Goal: Task Accomplishment & Management: Use online tool/utility

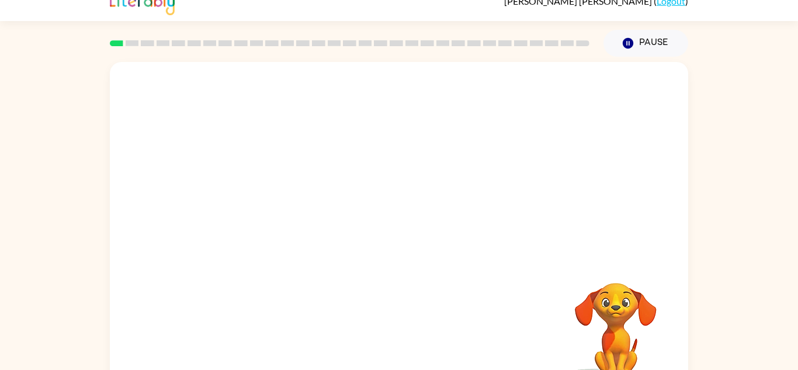
scroll to position [41, 0]
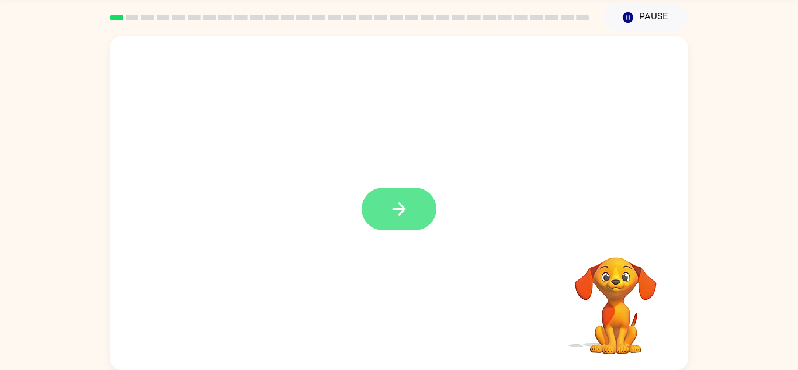
click at [395, 227] on button "button" at bounding box center [399, 209] width 75 height 43
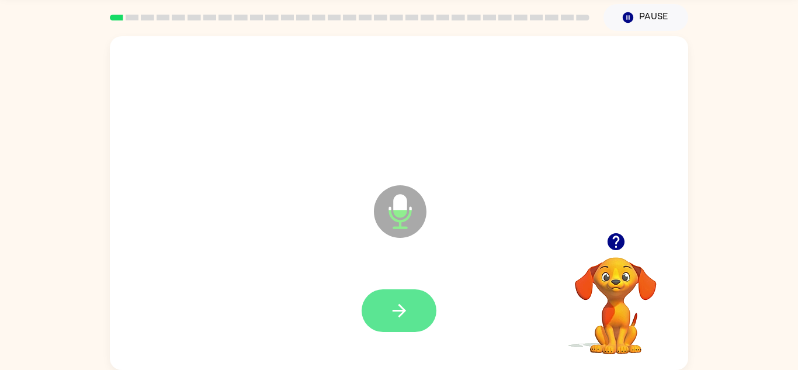
click at [396, 321] on button "button" at bounding box center [399, 310] width 75 height 43
click at [407, 300] on icon "button" at bounding box center [399, 310] width 20 height 20
click at [421, 302] on button "button" at bounding box center [399, 310] width 75 height 43
click at [617, 245] on icon "button" at bounding box center [615, 241] width 17 height 17
click at [389, 304] on icon "button" at bounding box center [399, 310] width 20 height 20
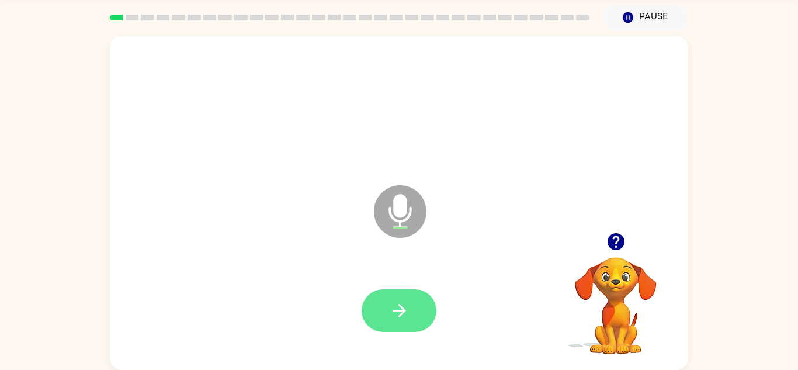
click at [371, 319] on button "button" at bounding box center [399, 310] width 75 height 43
click at [397, 300] on icon "button" at bounding box center [399, 310] width 20 height 20
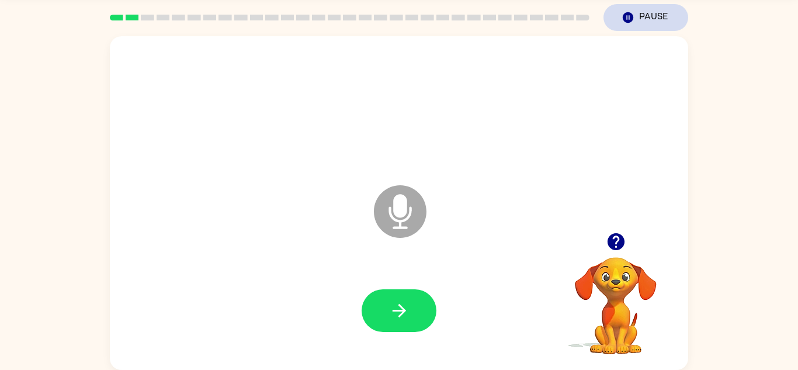
click at [648, 15] on button "Pause Pause" at bounding box center [646, 17] width 85 height 27
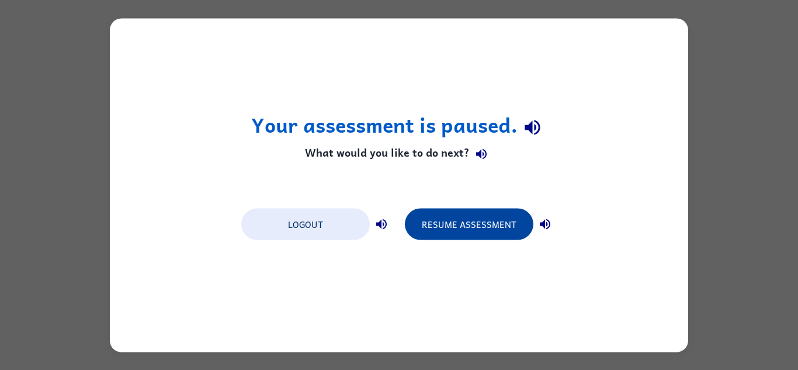
click at [473, 220] on button "Resume Assessment" at bounding box center [469, 224] width 129 height 32
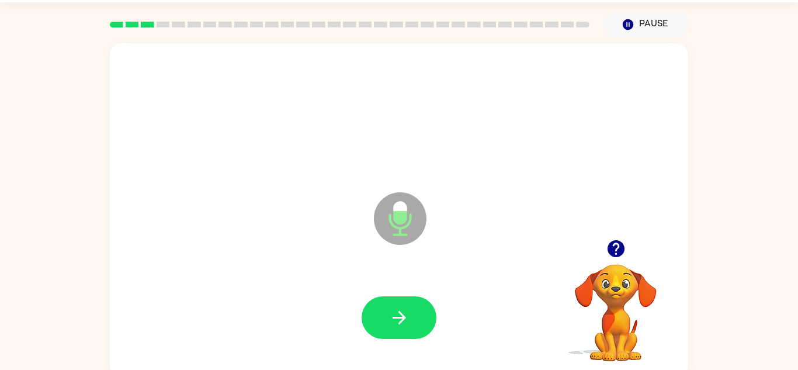
scroll to position [32, 0]
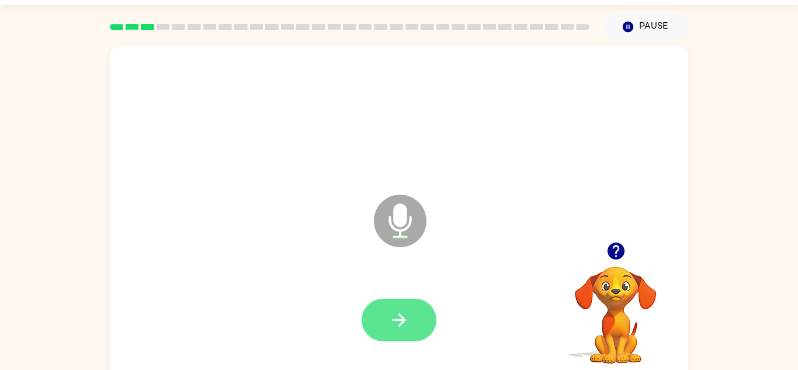
click at [414, 325] on button "button" at bounding box center [399, 320] width 75 height 43
click at [404, 299] on button "button" at bounding box center [399, 320] width 75 height 43
click at [388, 318] on button "button" at bounding box center [399, 320] width 75 height 43
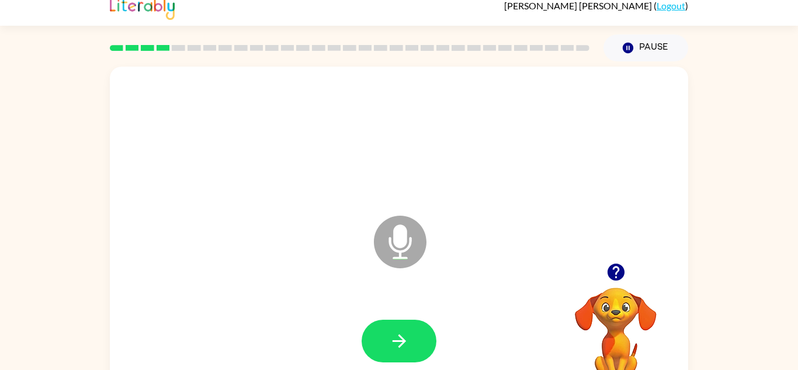
scroll to position [10, 0]
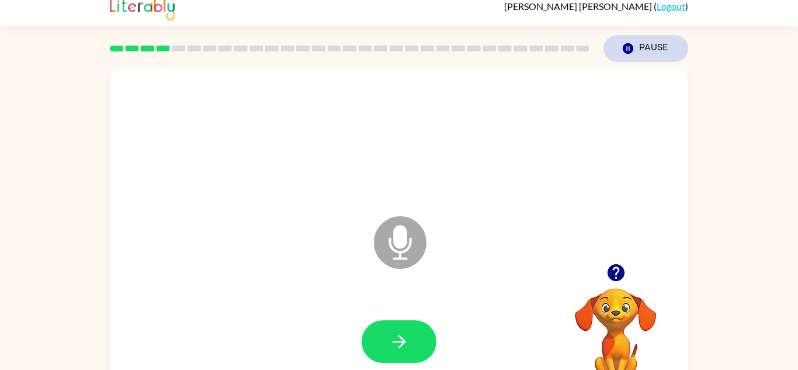
click at [641, 42] on button "Pause Pause" at bounding box center [646, 48] width 85 height 27
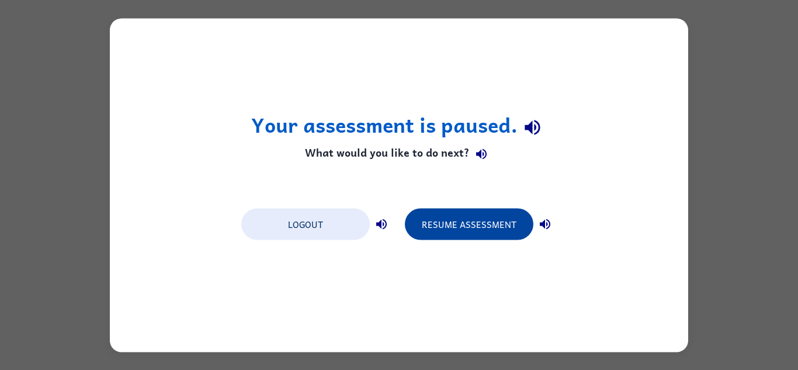
click at [466, 237] on button "Resume Assessment" at bounding box center [469, 224] width 129 height 32
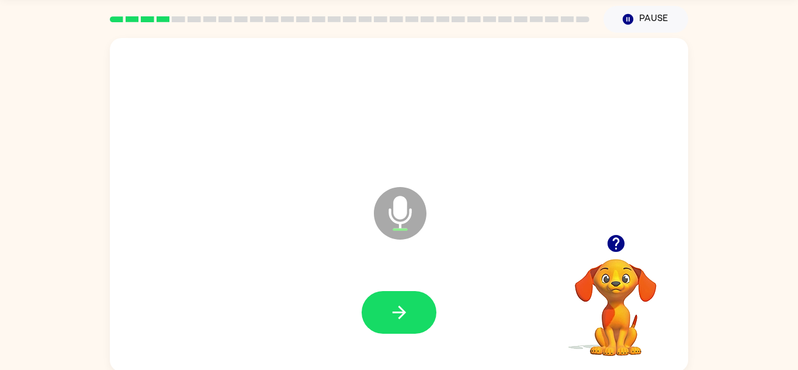
scroll to position [41, 0]
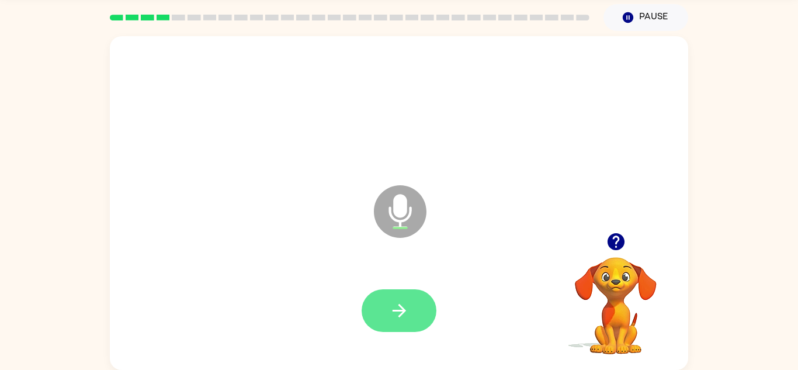
click at [405, 307] on icon "button" at bounding box center [399, 310] width 20 height 20
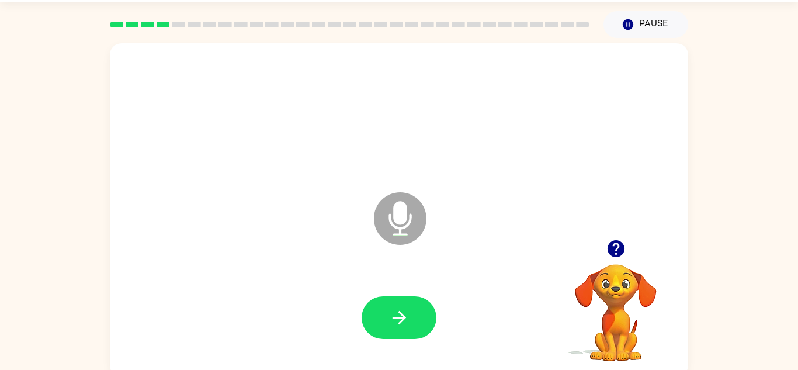
scroll to position [33, 0]
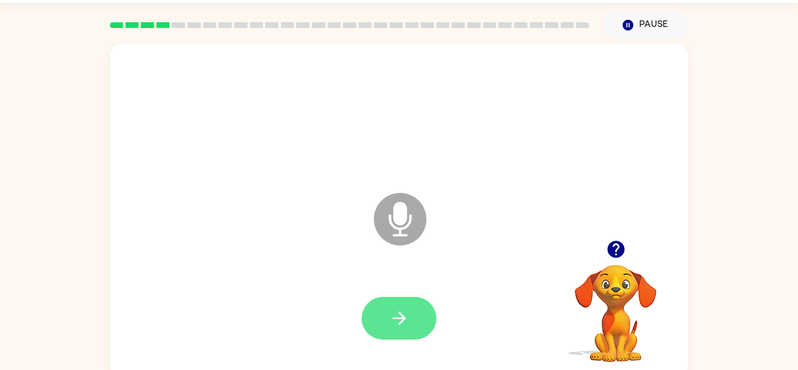
click at [408, 305] on button "button" at bounding box center [399, 318] width 75 height 43
click at [389, 320] on icon "button" at bounding box center [399, 318] width 20 height 20
click at [405, 306] on button "button" at bounding box center [399, 318] width 75 height 43
click at [403, 315] on icon "button" at bounding box center [398, 317] width 13 height 13
click at [398, 328] on icon "button" at bounding box center [399, 318] width 20 height 20
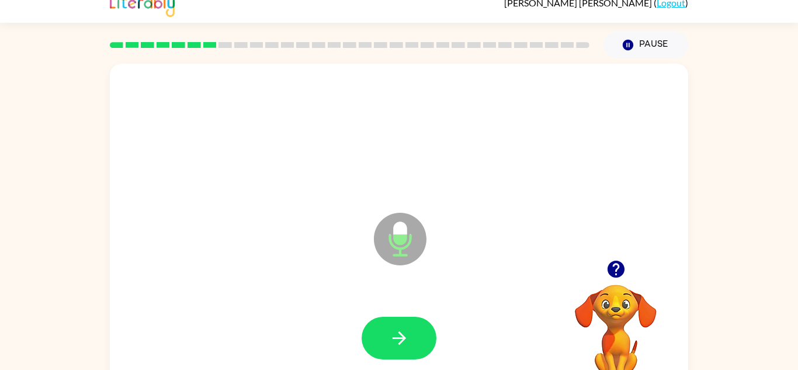
scroll to position [8, 0]
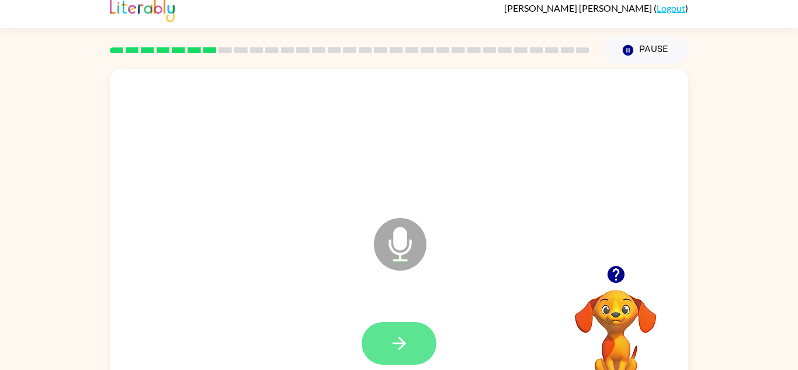
click at [411, 327] on button "button" at bounding box center [399, 343] width 75 height 43
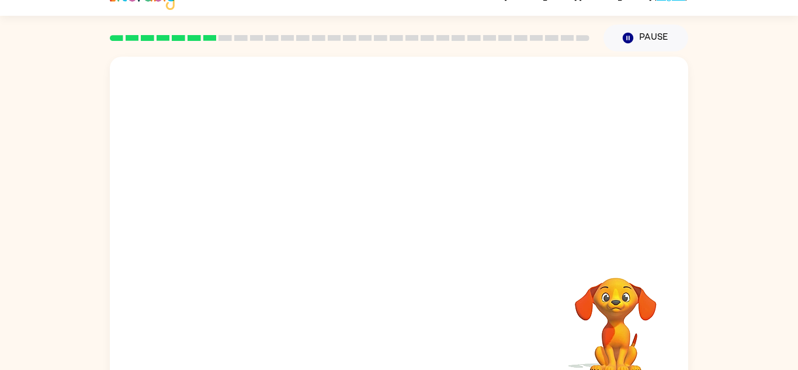
scroll to position [41, 0]
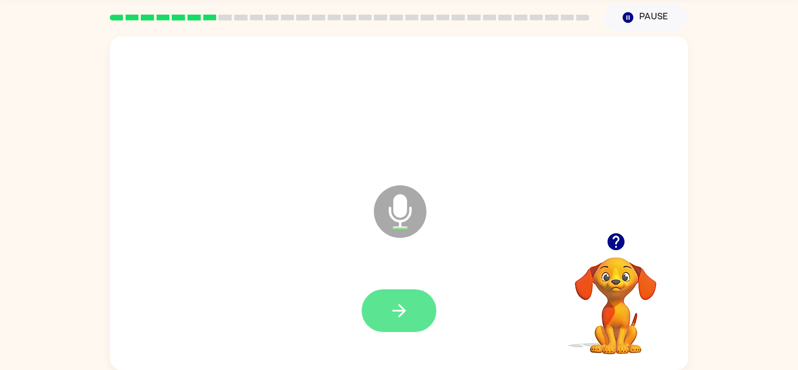
click at [400, 308] on icon "button" at bounding box center [399, 310] width 20 height 20
click at [386, 315] on button "button" at bounding box center [399, 310] width 75 height 43
click at [394, 321] on button "button" at bounding box center [399, 310] width 75 height 43
click at [389, 310] on icon "button" at bounding box center [399, 310] width 20 height 20
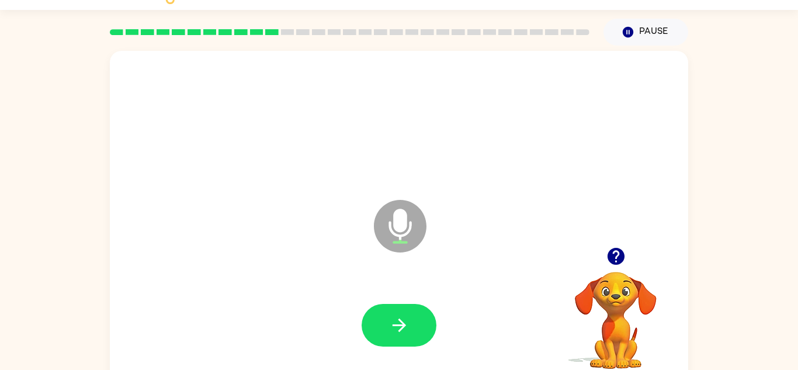
scroll to position [0, 0]
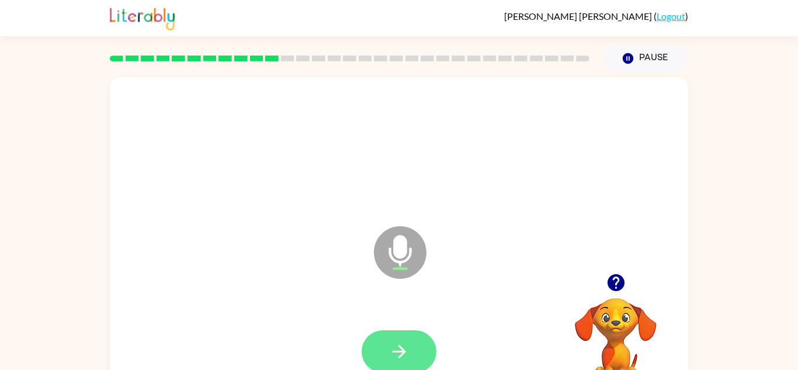
click at [380, 343] on button "button" at bounding box center [399, 351] width 75 height 43
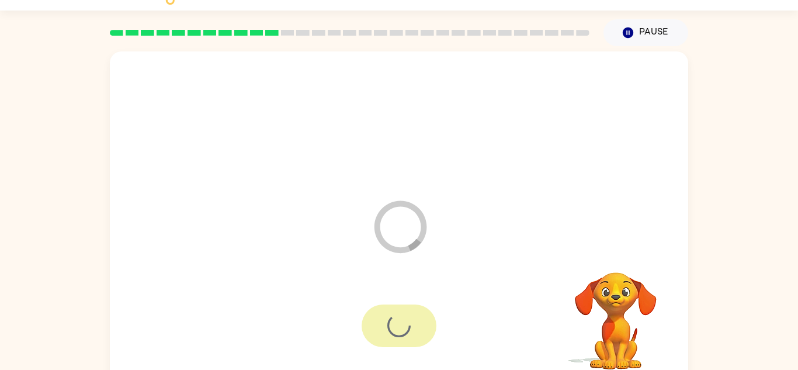
scroll to position [41, 0]
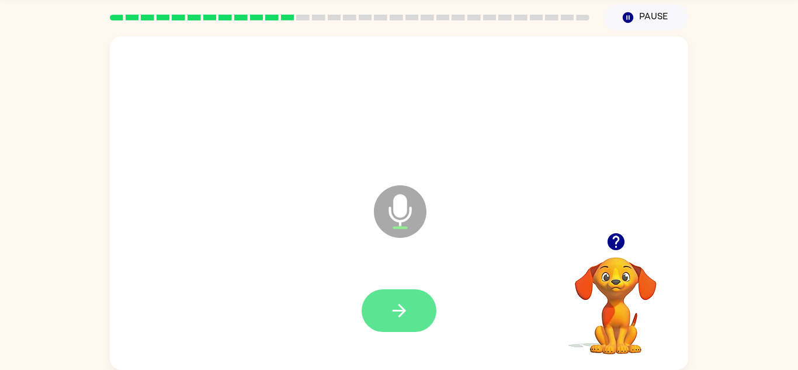
click at [412, 310] on button "button" at bounding box center [399, 310] width 75 height 43
click at [405, 304] on icon "button" at bounding box center [399, 310] width 20 height 20
click at [389, 317] on icon "button" at bounding box center [399, 310] width 20 height 20
click at [391, 321] on button "button" at bounding box center [399, 310] width 75 height 43
click at [411, 316] on button "button" at bounding box center [399, 310] width 75 height 43
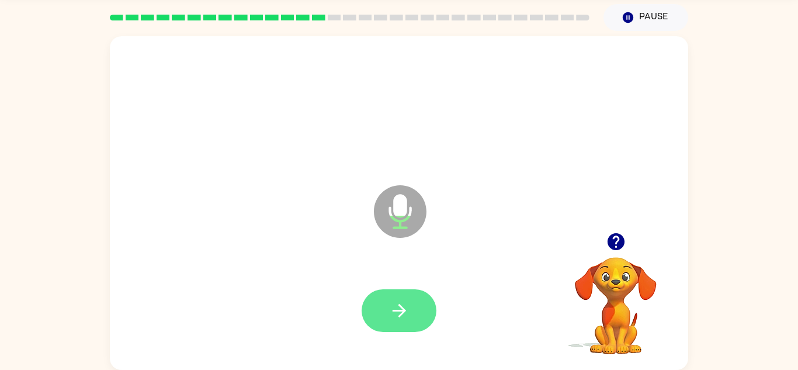
click at [407, 317] on icon "button" at bounding box center [399, 310] width 20 height 20
click at [379, 292] on button "button" at bounding box center [399, 310] width 75 height 43
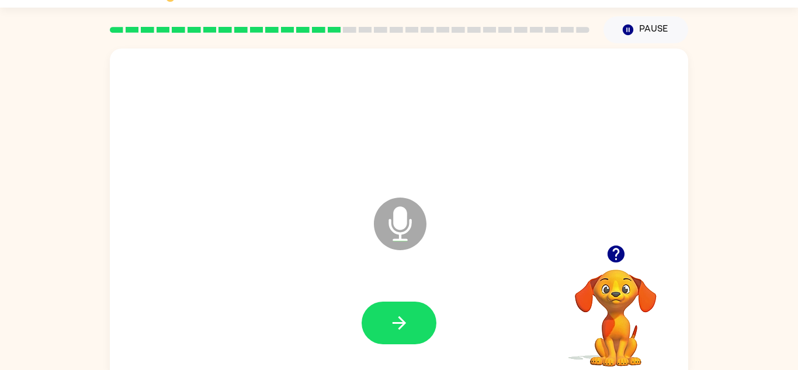
scroll to position [25, 0]
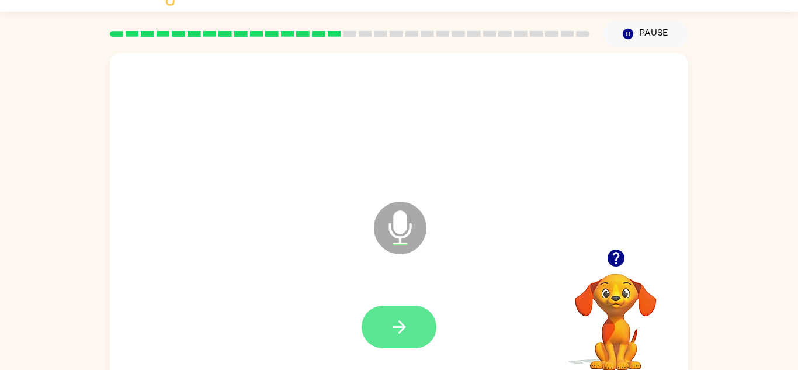
click at [403, 331] on icon "button" at bounding box center [399, 327] width 20 height 20
click at [402, 310] on button "button" at bounding box center [399, 327] width 75 height 43
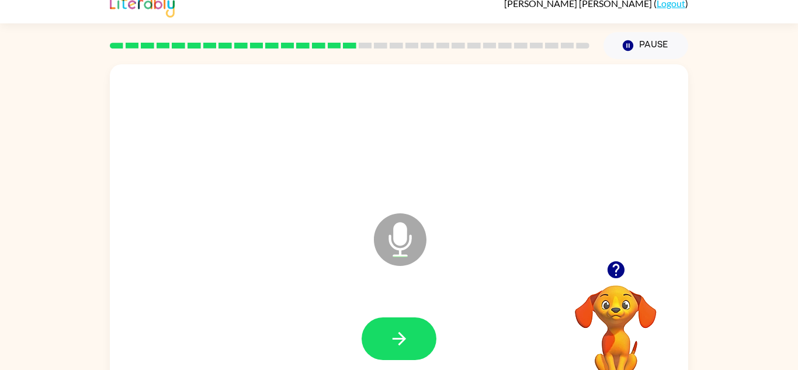
scroll to position [0, 0]
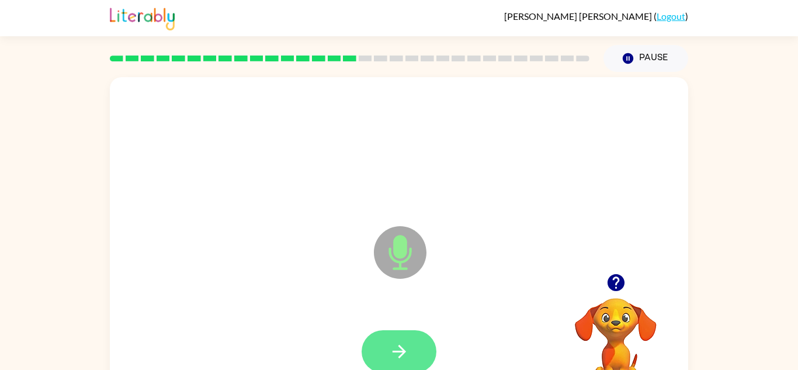
click at [400, 343] on icon "button" at bounding box center [399, 351] width 20 height 20
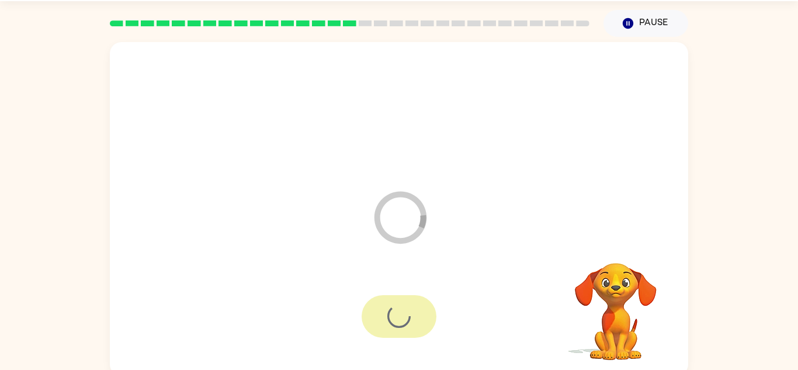
scroll to position [41, 0]
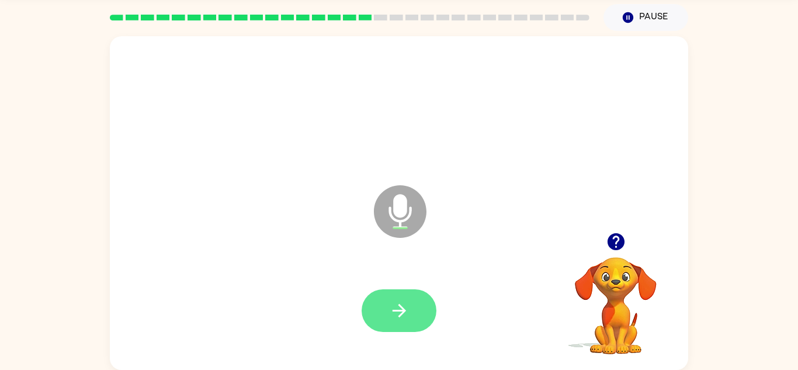
click at [412, 300] on button "button" at bounding box center [399, 310] width 75 height 43
click at [390, 315] on icon "button" at bounding box center [399, 310] width 20 height 20
click at [396, 297] on button "button" at bounding box center [399, 310] width 75 height 43
click at [410, 300] on button "button" at bounding box center [399, 310] width 75 height 43
click at [400, 289] on button "button" at bounding box center [399, 310] width 75 height 43
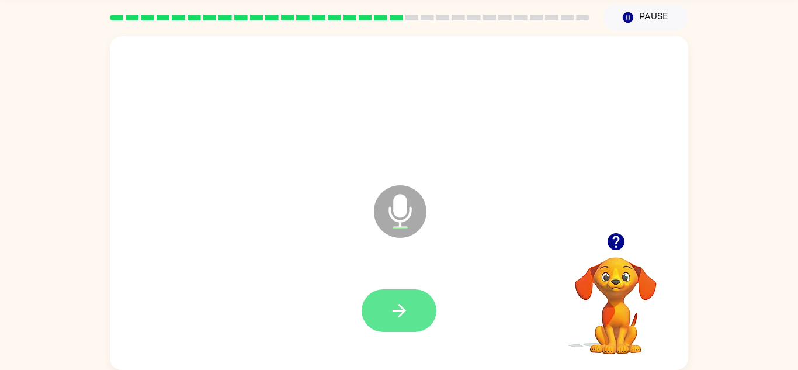
click at [401, 315] on icon "button" at bounding box center [398, 310] width 13 height 13
click at [384, 308] on button "button" at bounding box center [399, 310] width 75 height 43
click at [375, 310] on button "button" at bounding box center [399, 310] width 75 height 43
click at [389, 326] on button "button" at bounding box center [399, 310] width 75 height 43
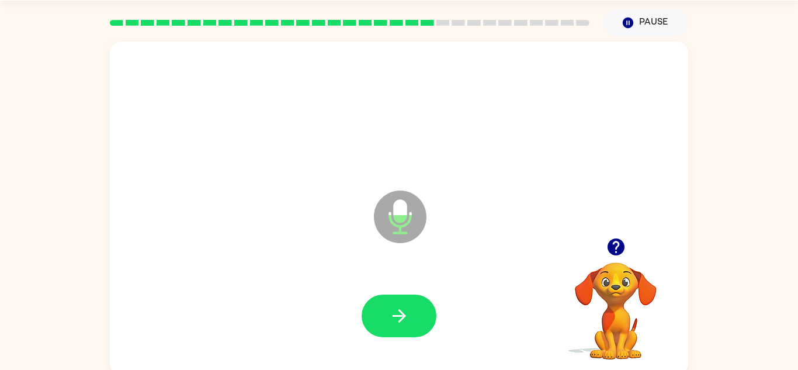
scroll to position [35, 0]
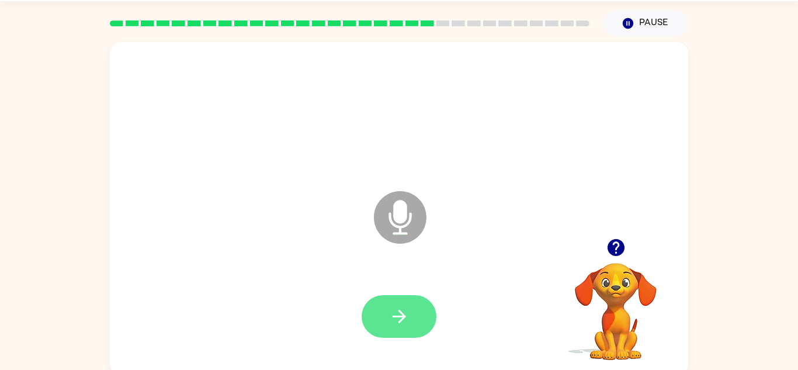
click at [405, 311] on icon "button" at bounding box center [399, 316] width 20 height 20
click at [388, 327] on button "button" at bounding box center [399, 316] width 75 height 43
click at [412, 333] on button "button" at bounding box center [399, 316] width 75 height 43
click at [405, 310] on icon "button" at bounding box center [399, 316] width 20 height 20
click at [408, 334] on button "button" at bounding box center [399, 316] width 75 height 43
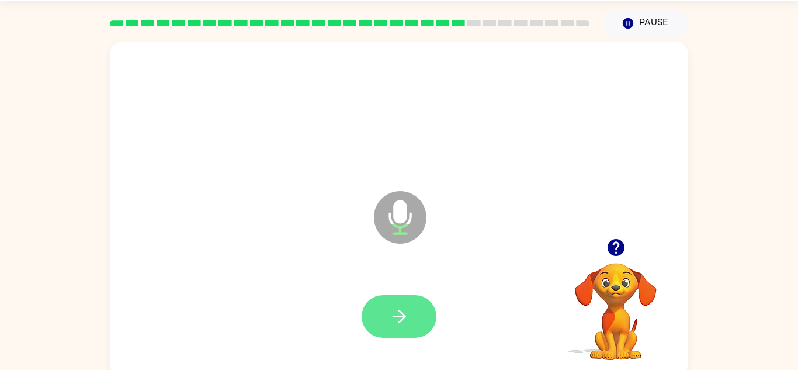
click at [396, 323] on icon "button" at bounding box center [399, 316] width 20 height 20
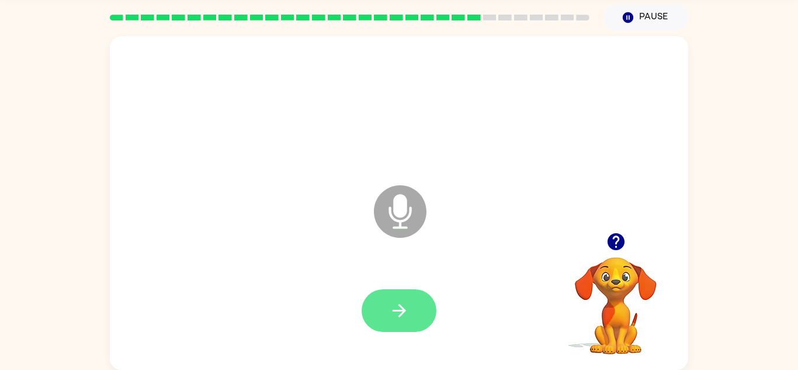
click at [412, 302] on button "button" at bounding box center [399, 310] width 75 height 43
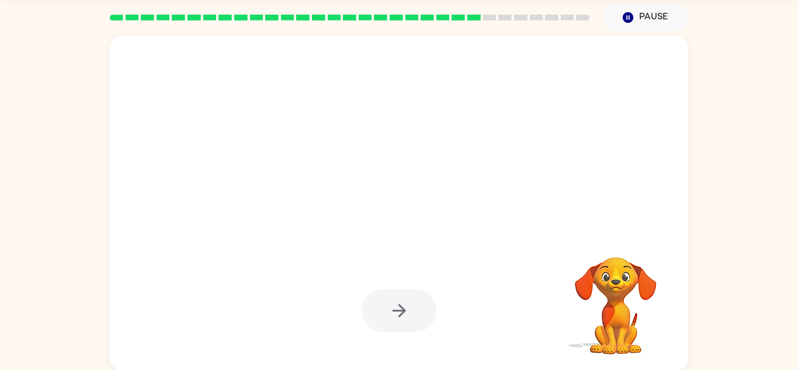
scroll to position [0, 0]
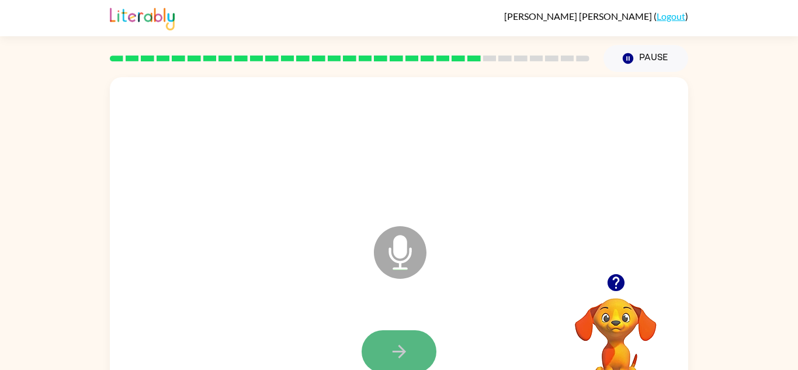
click at [391, 353] on icon "button" at bounding box center [399, 351] width 20 height 20
click at [382, 334] on button "button" at bounding box center [399, 351] width 75 height 43
click at [419, 358] on button "button" at bounding box center [399, 351] width 75 height 43
click at [401, 355] on icon "button" at bounding box center [398, 351] width 13 height 13
click at [386, 361] on button "button" at bounding box center [399, 351] width 75 height 43
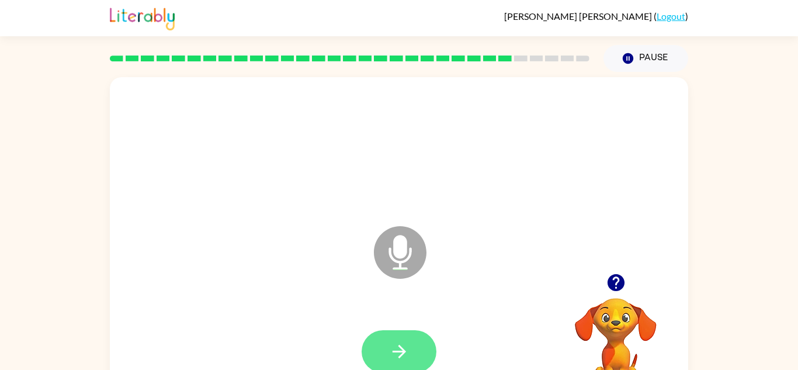
click at [402, 348] on icon "button" at bounding box center [398, 351] width 13 height 13
click at [417, 347] on button "button" at bounding box center [399, 351] width 75 height 43
click at [407, 341] on icon "button" at bounding box center [399, 351] width 20 height 20
click at [428, 349] on button "button" at bounding box center [399, 351] width 75 height 43
click at [398, 354] on icon "button" at bounding box center [399, 351] width 20 height 20
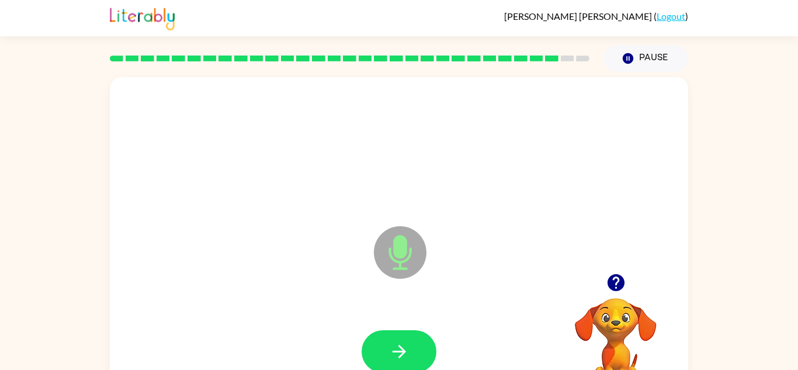
scroll to position [1, 0]
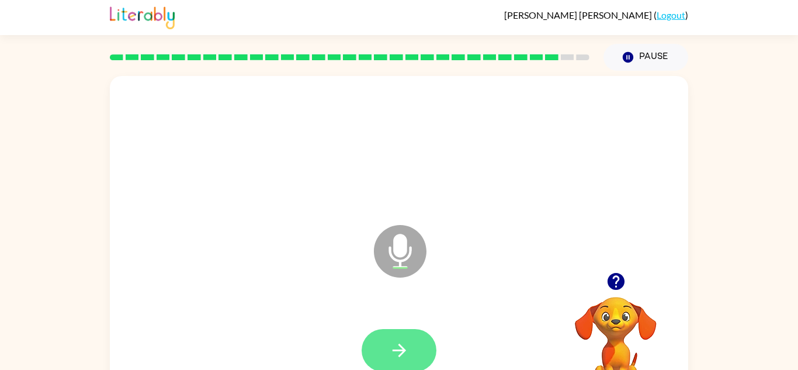
click at [419, 350] on button "button" at bounding box center [399, 350] width 75 height 43
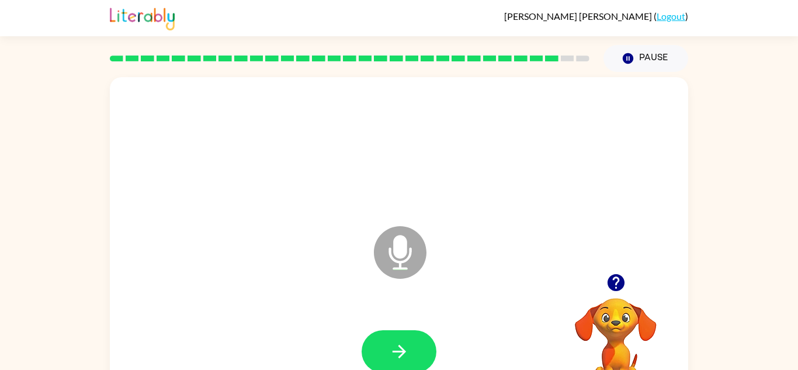
scroll to position [41, 0]
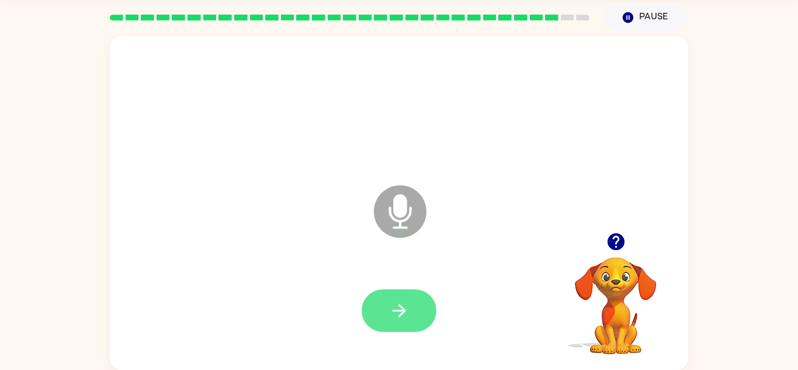
click at [393, 306] on icon "button" at bounding box center [399, 310] width 20 height 20
click at [414, 322] on button "button" at bounding box center [399, 310] width 75 height 43
click at [399, 325] on button "button" at bounding box center [399, 310] width 75 height 43
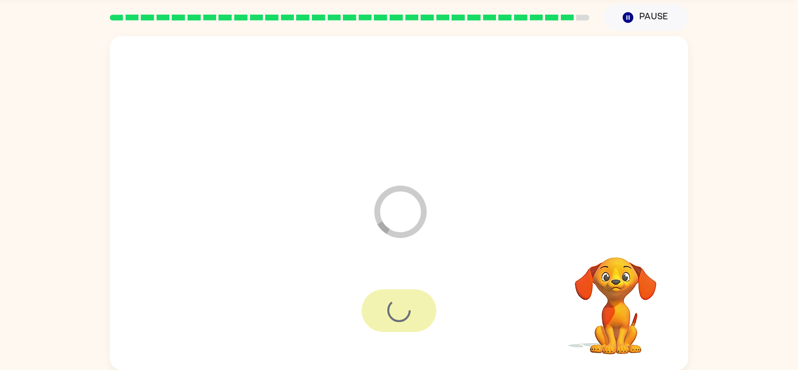
scroll to position [20, 0]
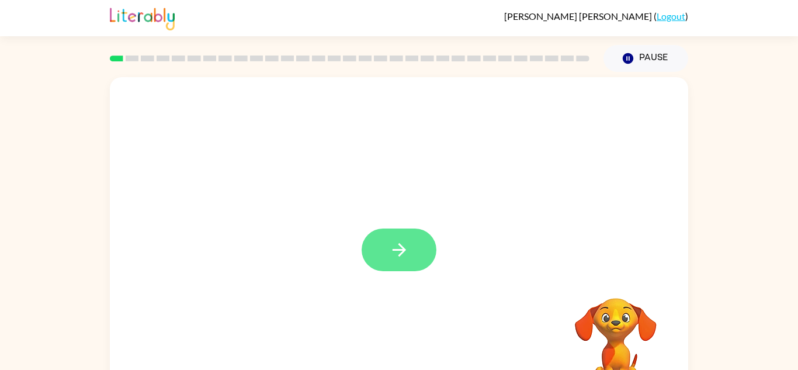
click at [400, 245] on icon "button" at bounding box center [398, 249] width 13 height 13
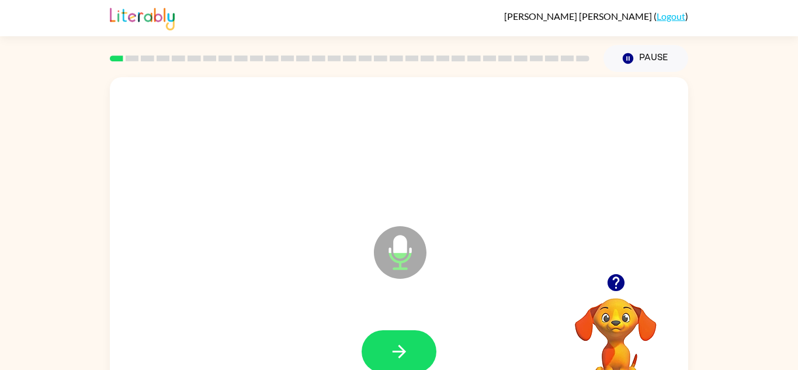
click at [773, 292] on div "Microphone The Microphone is here when it is your turn to talk Your browser mus…" at bounding box center [399, 241] width 798 height 339
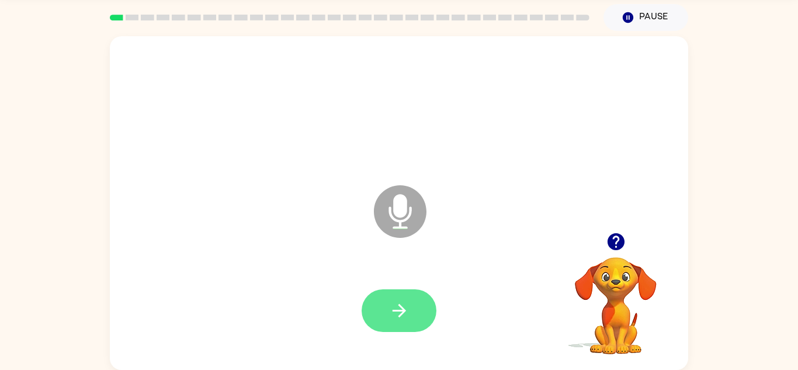
click at [421, 314] on button "button" at bounding box center [399, 310] width 75 height 43
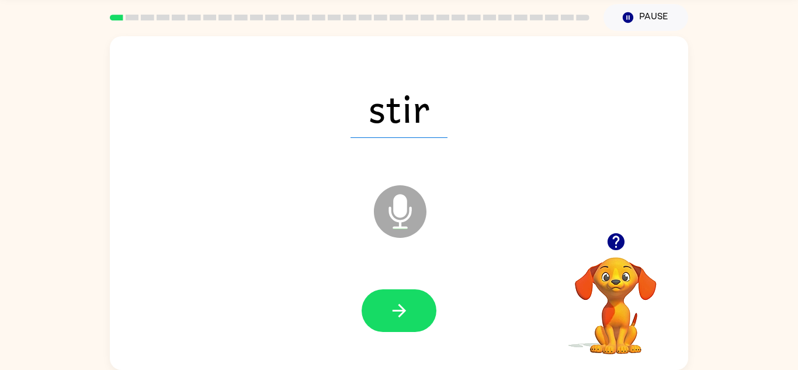
click at [397, 223] on icon at bounding box center [400, 211] width 53 height 53
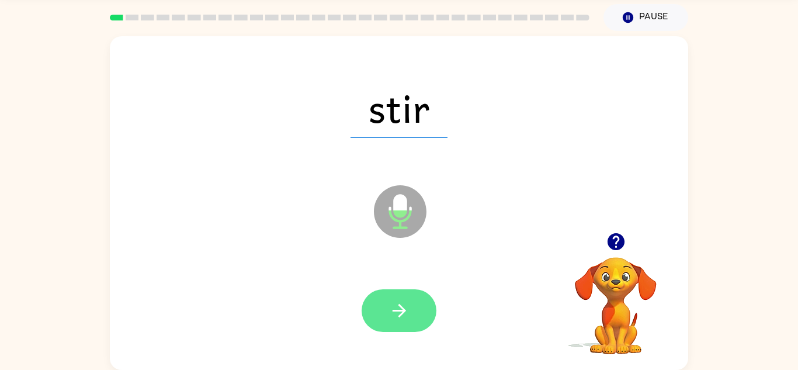
click at [396, 306] on icon "button" at bounding box center [399, 310] width 20 height 20
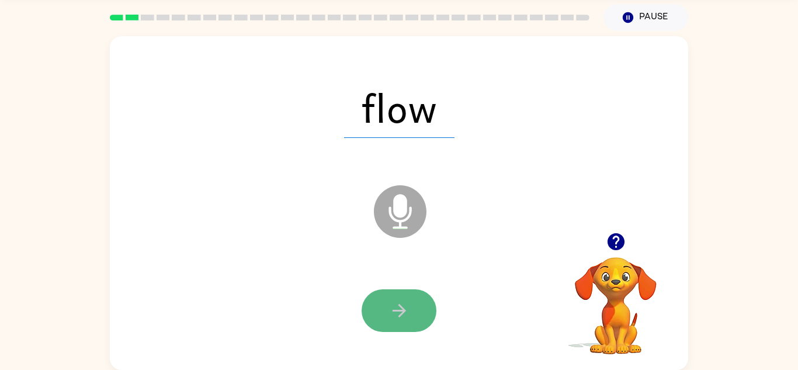
click at [415, 320] on button "button" at bounding box center [399, 310] width 75 height 43
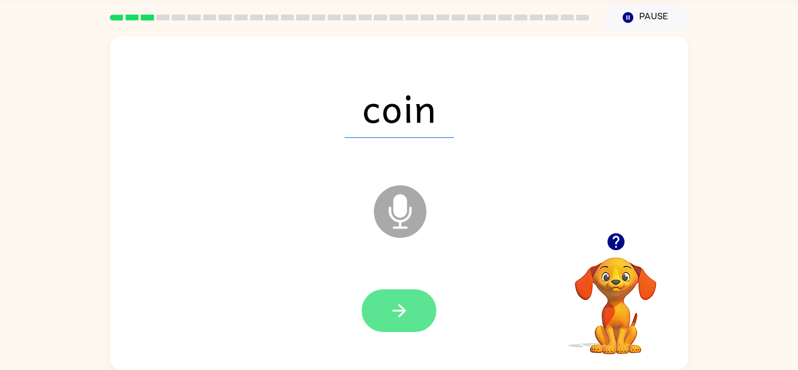
click at [400, 327] on button "button" at bounding box center [399, 310] width 75 height 43
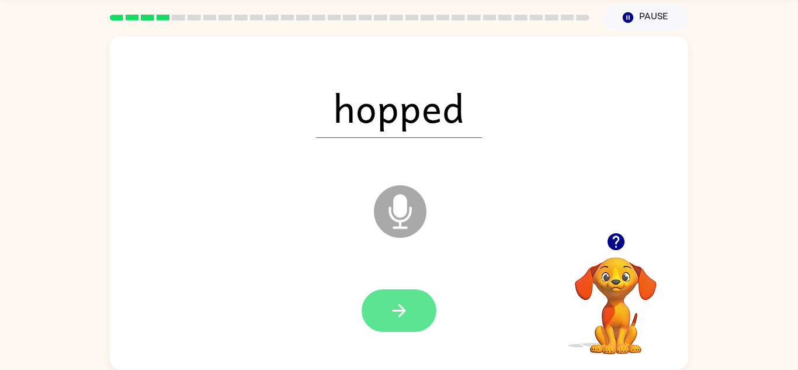
click at [402, 304] on icon "button" at bounding box center [399, 310] width 20 height 20
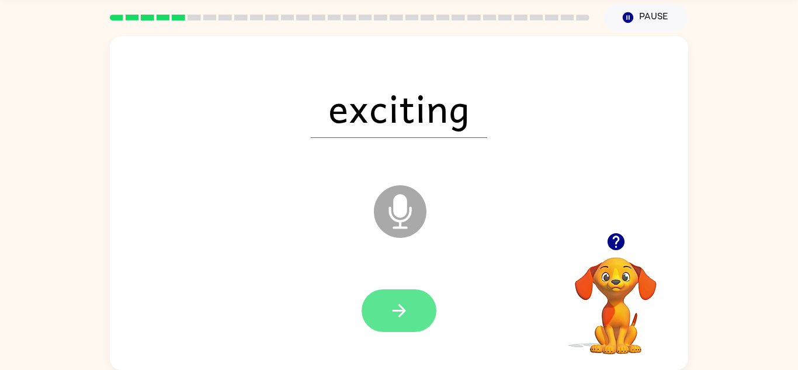
click at [398, 312] on icon "button" at bounding box center [399, 310] width 20 height 20
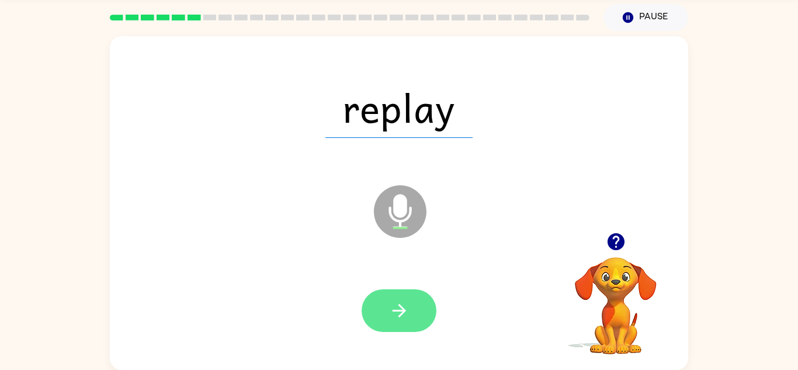
click at [389, 321] on button "button" at bounding box center [399, 310] width 75 height 43
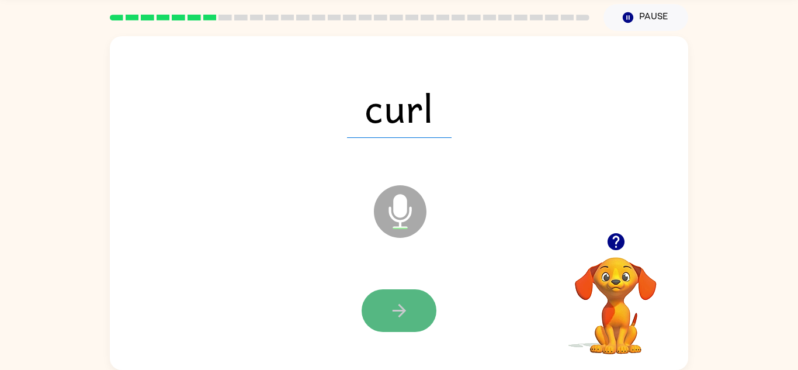
click at [415, 320] on button "button" at bounding box center [399, 310] width 75 height 43
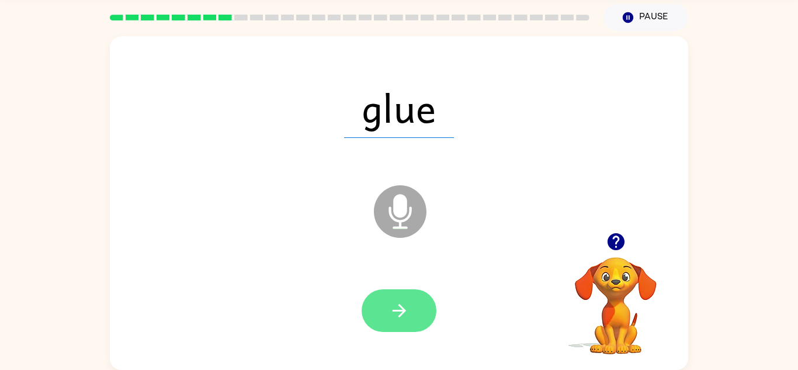
click at [405, 326] on button "button" at bounding box center [399, 310] width 75 height 43
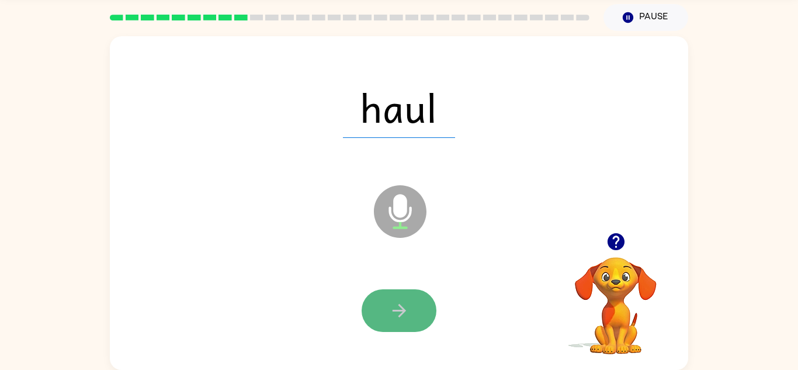
click at [398, 318] on icon "button" at bounding box center [399, 310] width 20 height 20
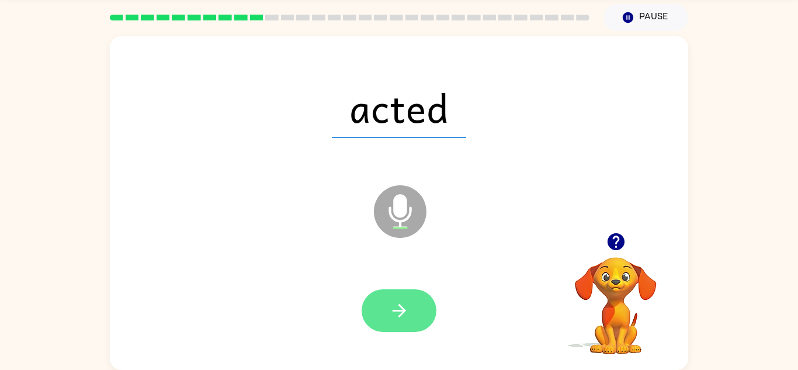
click at [411, 313] on button "button" at bounding box center [399, 310] width 75 height 43
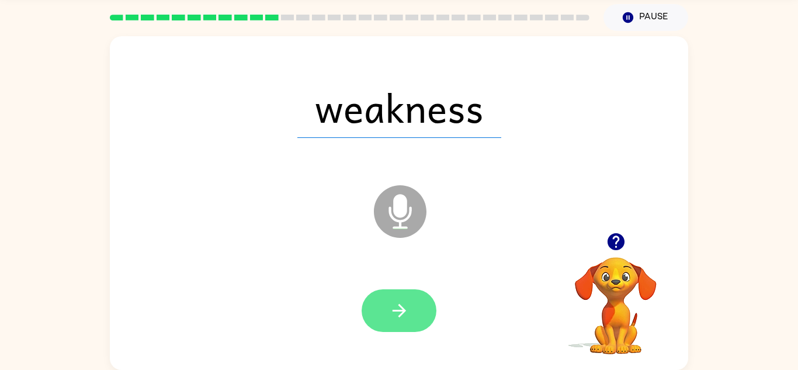
click at [397, 325] on button "button" at bounding box center [399, 310] width 75 height 43
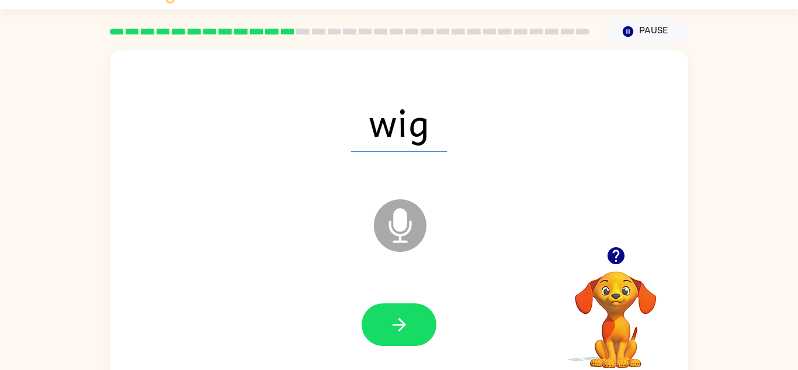
scroll to position [0, 0]
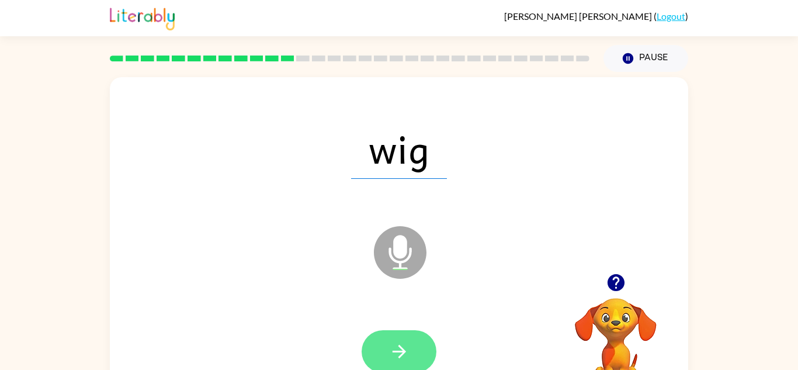
click at [406, 353] on icon "button" at bounding box center [399, 351] width 20 height 20
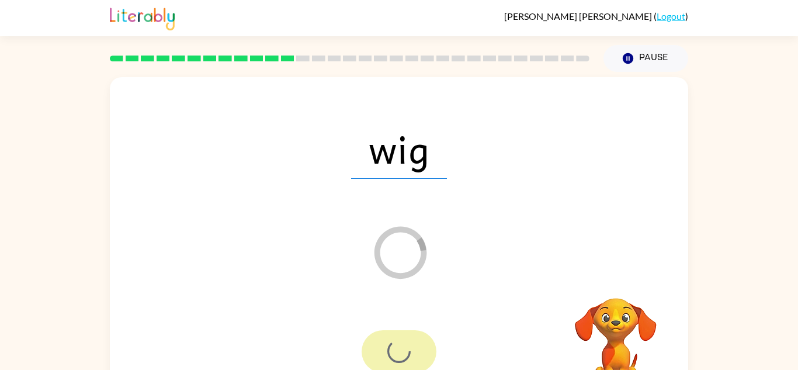
scroll to position [41, 0]
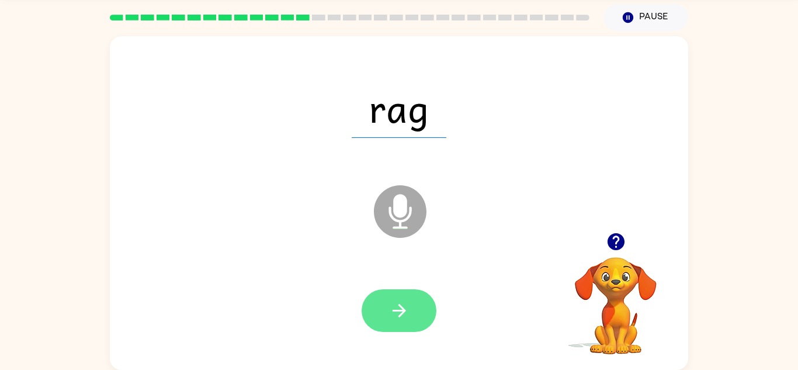
click at [401, 331] on button "button" at bounding box center [399, 310] width 75 height 43
click at [401, 311] on icon "button" at bounding box center [398, 310] width 13 height 13
click at [405, 291] on button "button" at bounding box center [399, 310] width 75 height 43
click at [427, 324] on button "button" at bounding box center [399, 310] width 75 height 43
click at [398, 310] on icon "button" at bounding box center [398, 310] width 13 height 13
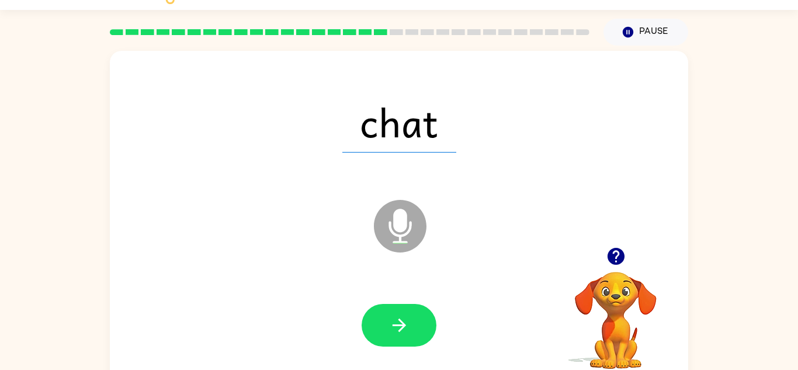
scroll to position [27, 0]
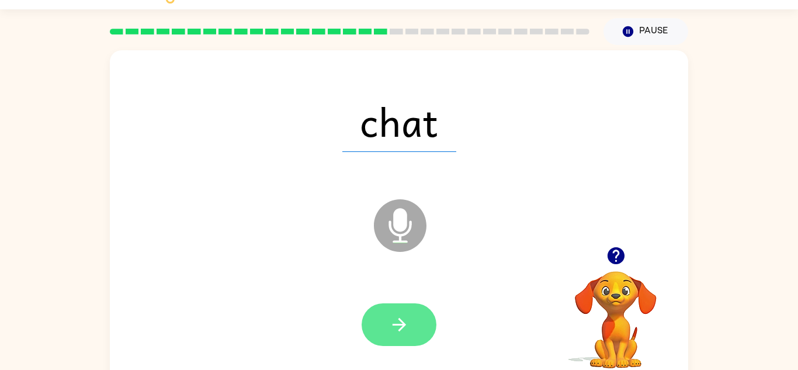
click at [389, 318] on icon "button" at bounding box center [399, 324] width 20 height 20
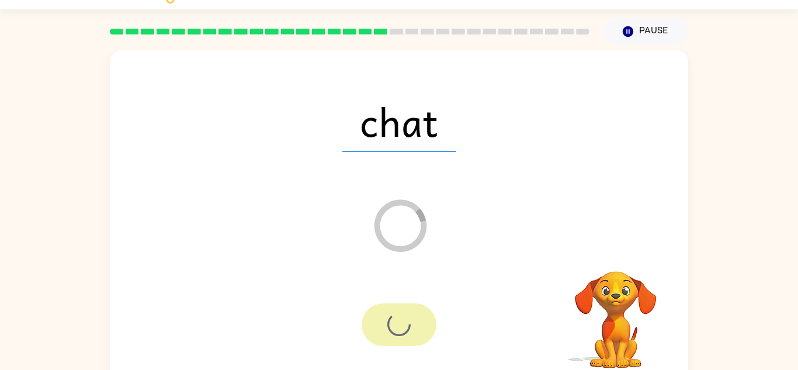
scroll to position [41, 0]
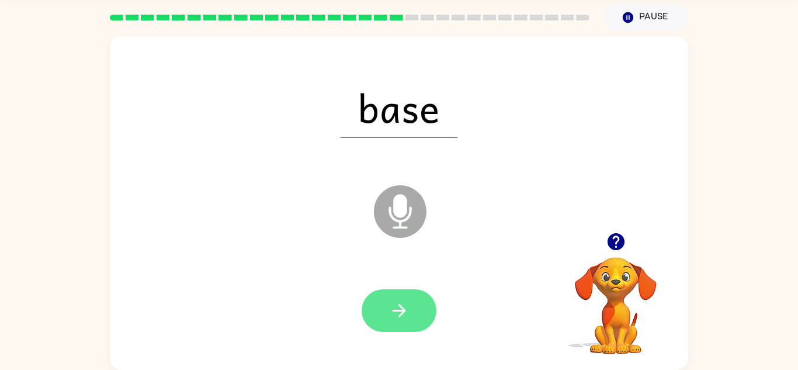
click at [412, 313] on button "button" at bounding box center [399, 310] width 75 height 43
click at [382, 324] on button "button" at bounding box center [399, 310] width 75 height 43
click at [377, 315] on button "button" at bounding box center [399, 310] width 75 height 43
click at [406, 320] on icon "button" at bounding box center [399, 310] width 20 height 20
click at [386, 295] on button "button" at bounding box center [399, 310] width 75 height 43
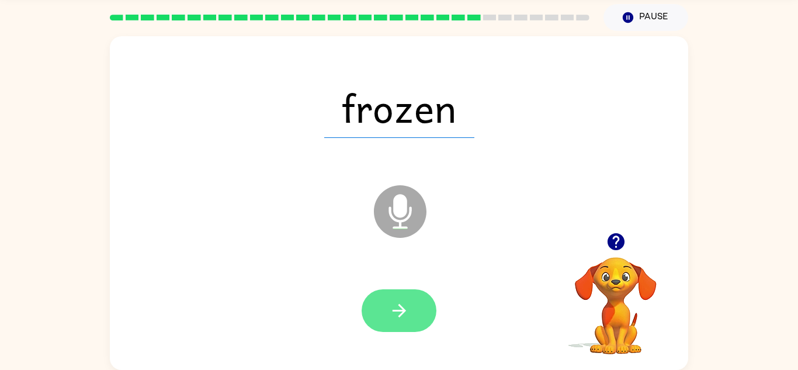
click at [411, 329] on button "button" at bounding box center [399, 310] width 75 height 43
click at [383, 330] on button "button" at bounding box center [399, 310] width 75 height 43
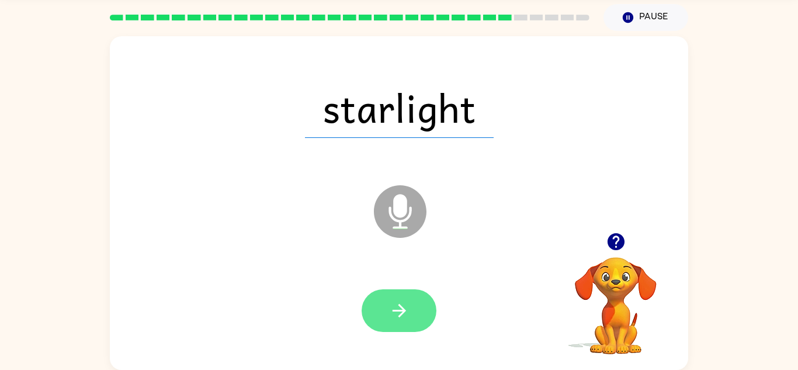
click at [392, 317] on icon "button" at bounding box center [399, 310] width 20 height 20
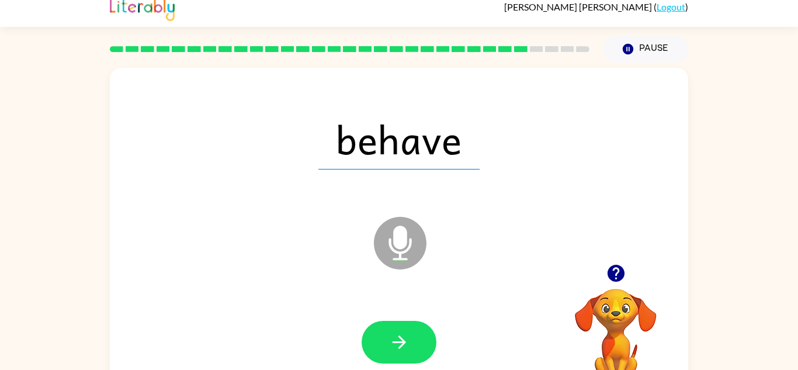
scroll to position [0, 0]
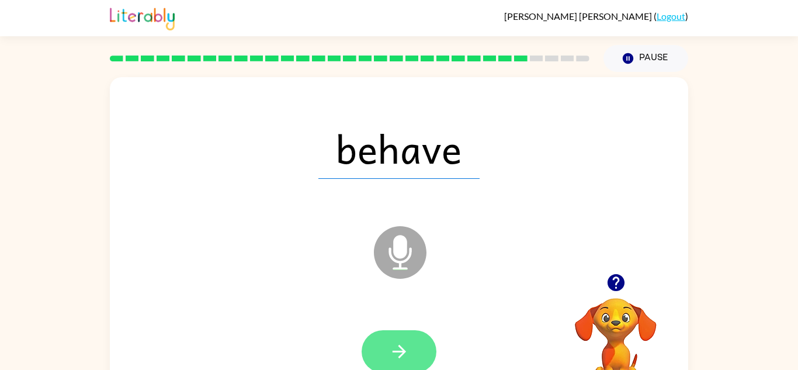
click at [405, 347] on icon "button" at bounding box center [399, 351] width 20 height 20
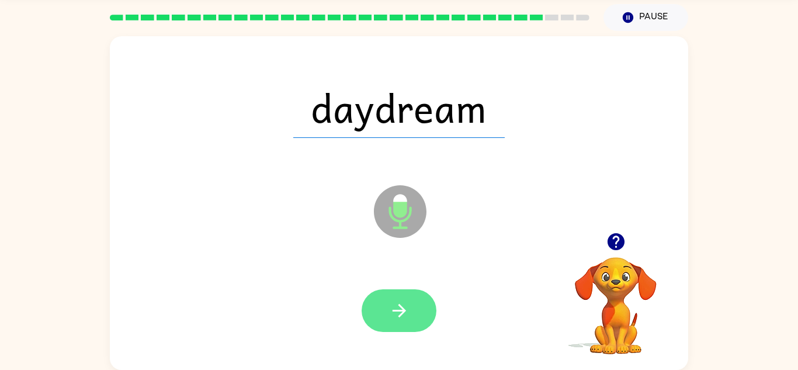
click at [418, 323] on button "button" at bounding box center [399, 310] width 75 height 43
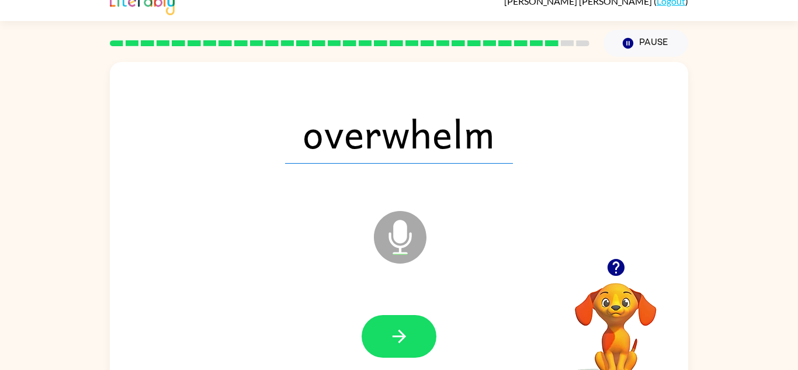
scroll to position [15, 0]
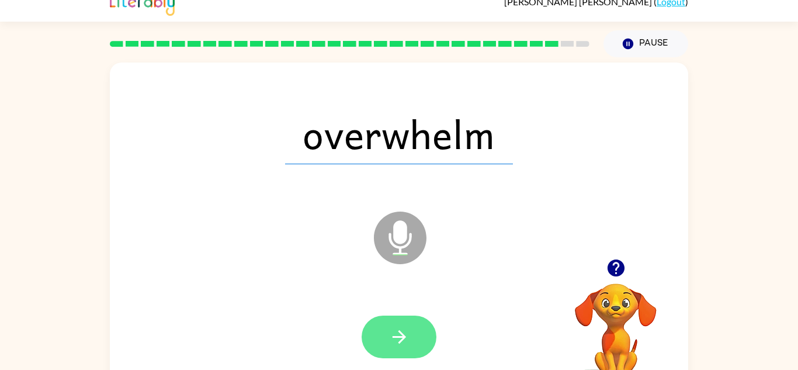
click at [396, 328] on icon "button" at bounding box center [399, 337] width 20 height 20
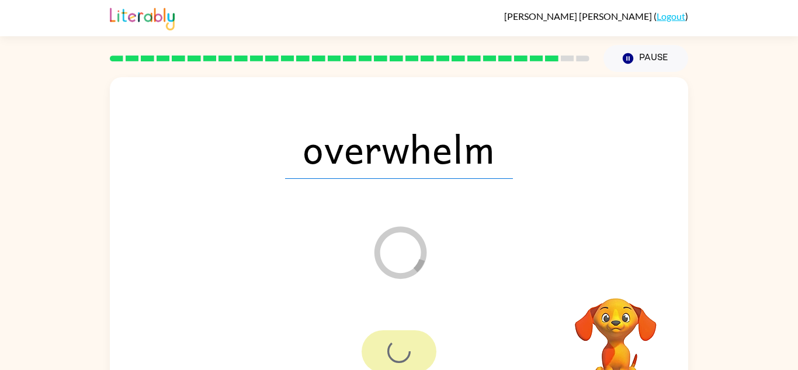
scroll to position [41, 0]
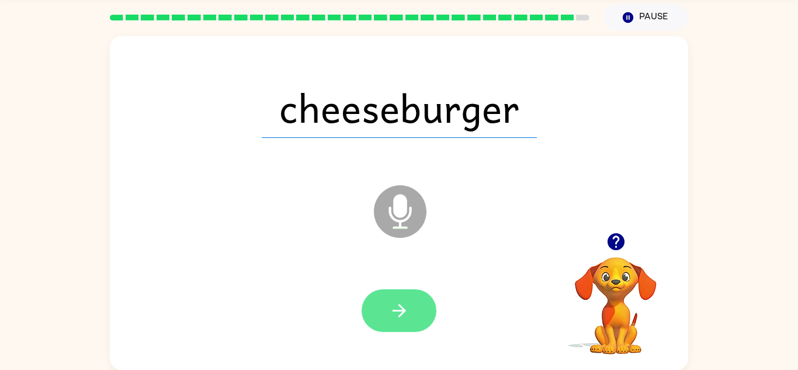
click at [393, 298] on button "button" at bounding box center [399, 310] width 75 height 43
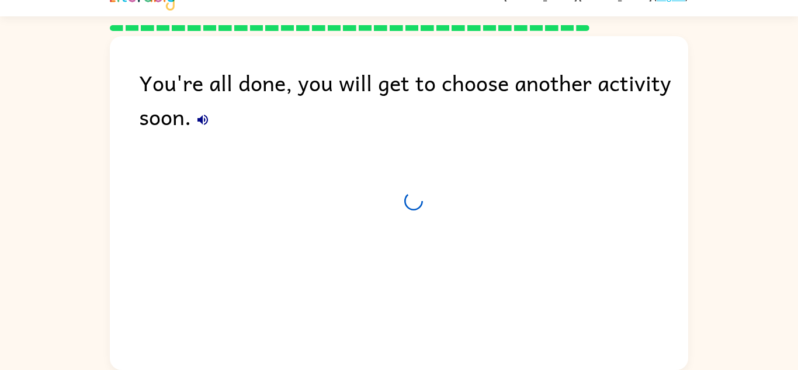
scroll to position [20, 0]
